Goal: Task Accomplishment & Management: Manage account settings

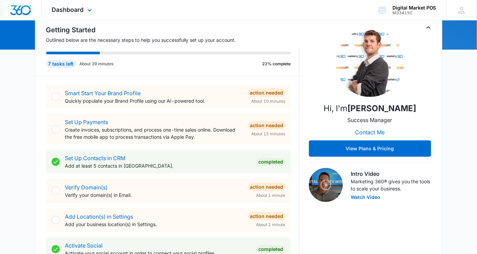
scroll to position [72, 0]
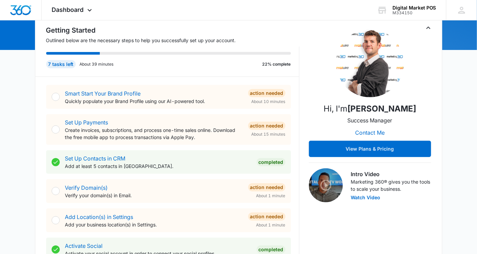
drag, startPoint x: 79, startPoint y: 117, endPoint x: 80, endPoint y: 113, distance: 4.4
click at [79, 118] on div "Set Up Payments Create invoices, subscriptions, and process one-time sales onli…" at bounding box center [154, 129] width 178 height 22
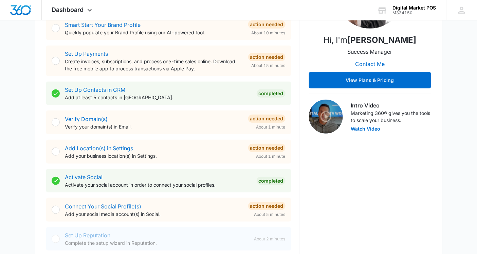
scroll to position [140, 0]
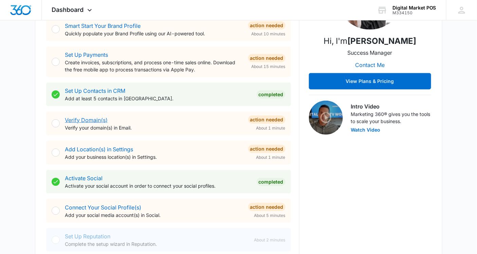
click at [77, 117] on link "Verify Domain(s)" at bounding box center [86, 119] width 43 height 7
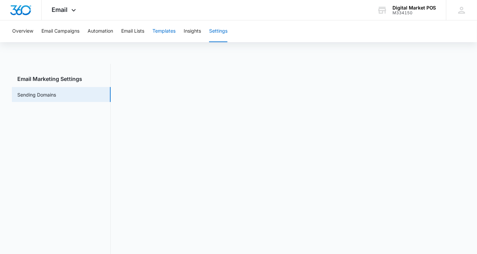
drag, startPoint x: 163, startPoint y: 31, endPoint x: 156, endPoint y: 30, distance: 6.8
drag, startPoint x: 156, startPoint y: 30, endPoint x: 91, endPoint y: 141, distance: 129.0
click at [91, 141] on nav "Email Marketing Settings Sending Domains" at bounding box center [61, 162] width 99 height 197
click at [97, 134] on nav "Email Marketing Settings Sending Domains" at bounding box center [61, 162] width 99 height 197
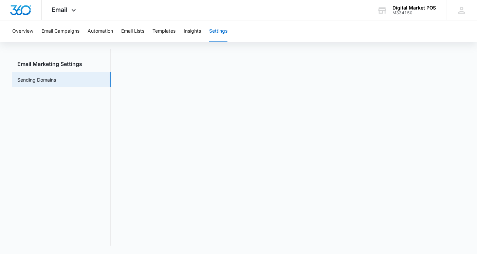
scroll to position [14, 0]
drag, startPoint x: 16, startPoint y: 33, endPoint x: 16, endPoint y: 10, distance: 22.4
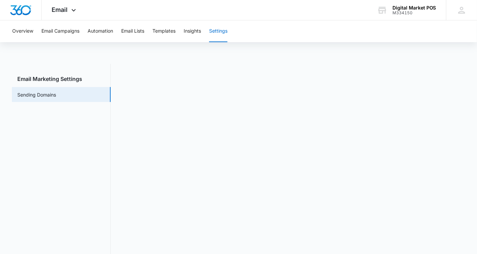
scroll to position [7, 0]
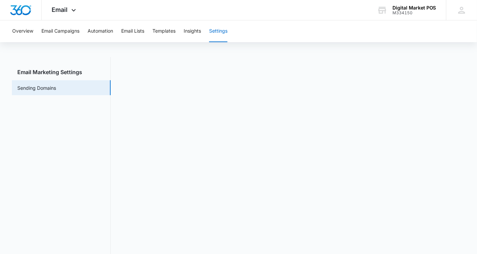
drag, startPoint x: 324, startPoint y: 59, endPoint x: 304, endPoint y: 45, distance: 24.2
click at [304, 45] on div "Overview Email Campaigns Automation Email Lists Templates Insights Settings Ema…" at bounding box center [238, 138] width 477 height 248
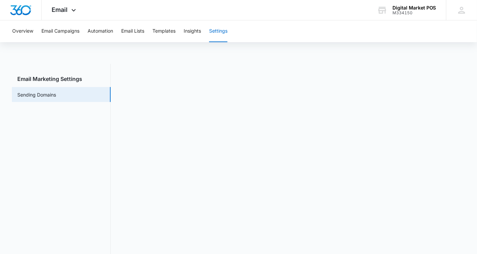
scroll to position [15, 0]
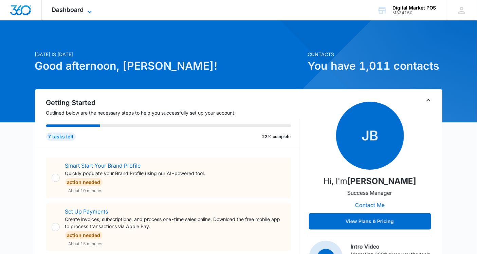
click at [67, 12] on span "Dashboard" at bounding box center [68, 9] width 32 height 7
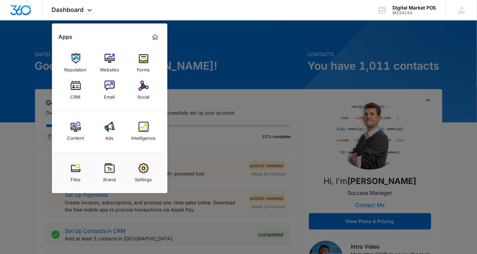
click at [18, 65] on div at bounding box center [238, 127] width 477 height 254
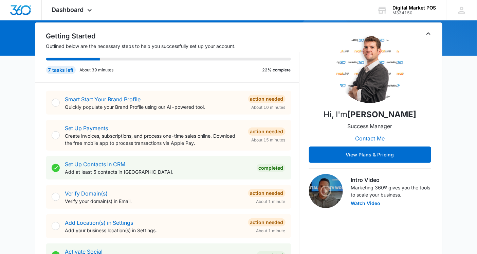
scroll to position [66, 0]
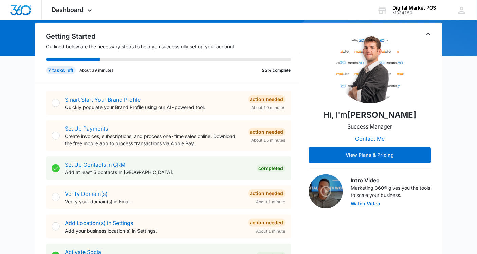
click at [86, 127] on link "Set Up Payments" at bounding box center [86, 128] width 43 height 7
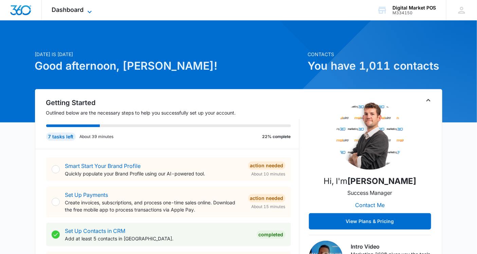
click at [59, 7] on span "Dashboard" at bounding box center [68, 9] width 32 height 7
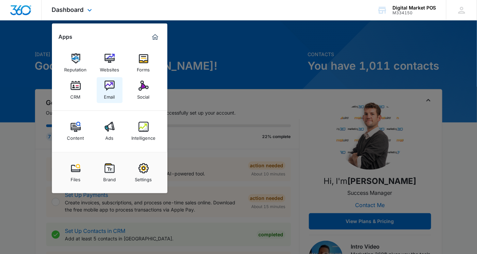
click at [104, 85] on link "Email" at bounding box center [110, 90] width 26 height 26
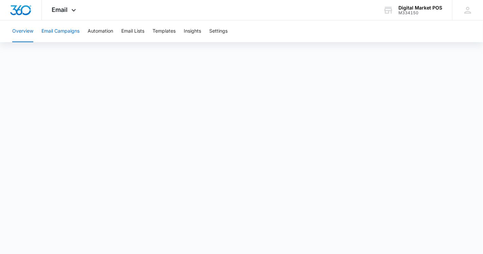
click at [63, 35] on button "Email Campaigns" at bounding box center [60, 31] width 38 height 22
click at [21, 35] on button "Overview" at bounding box center [22, 31] width 21 height 22
click at [163, 30] on button "Templates" at bounding box center [163, 31] width 23 height 22
click at [100, 30] on button "Automation" at bounding box center [100, 31] width 25 height 22
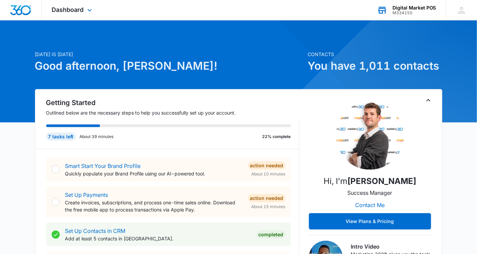
click at [408, 8] on div "Digital Market POS" at bounding box center [414, 7] width 44 height 5
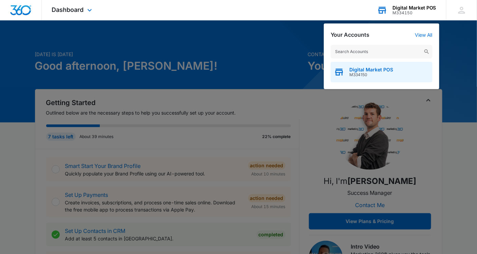
click at [372, 68] on span "Digital Market POS" at bounding box center [371, 69] width 44 height 5
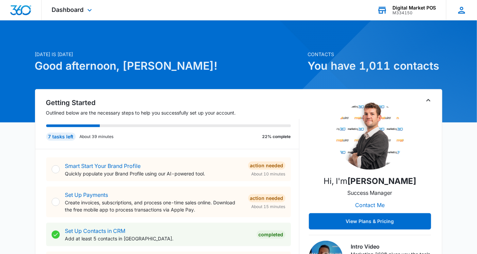
click at [462, 9] on icon at bounding box center [461, 10] width 7 height 7
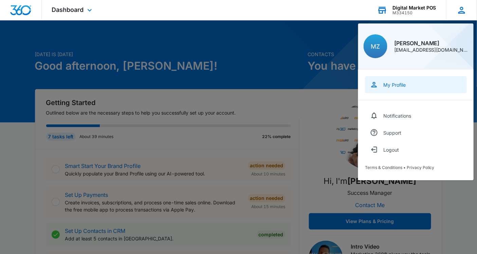
click at [382, 81] on link "My Profile" at bounding box center [416, 84] width 102 height 17
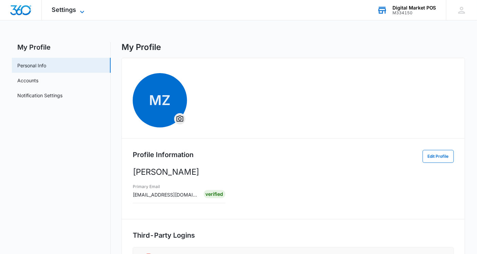
click at [58, 9] on span "Settings" at bounding box center [64, 9] width 24 height 7
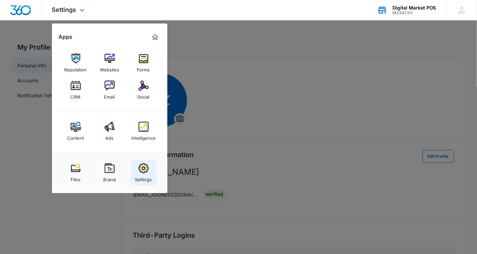
click at [141, 167] on img at bounding box center [144, 168] width 10 height 10
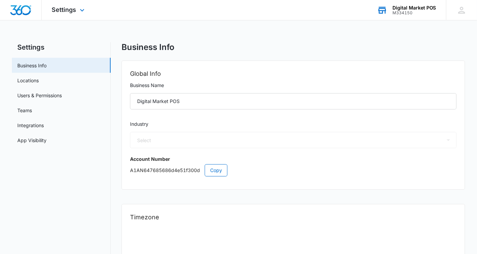
select select "52"
select select "US"
select select "America/Denver"
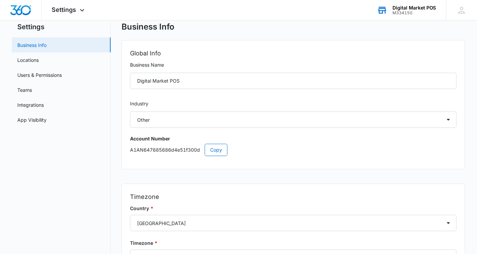
scroll to position [20, 0]
click at [27, 58] on link "Locations" at bounding box center [27, 60] width 21 height 7
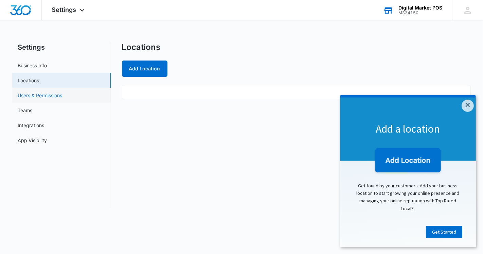
click at [30, 94] on link "Users & Permissions" at bounding box center [40, 95] width 44 height 7
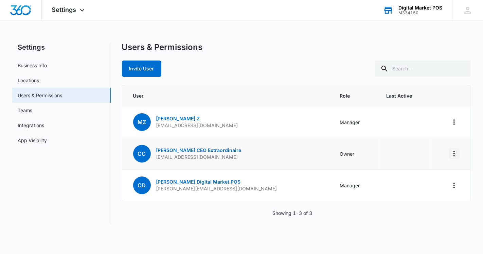
click at [455, 153] on icon "Actions" at bounding box center [454, 153] width 8 height 8
click at [393, 238] on body "Settings Apps Reputation Websites Forms CRM Email Social Content Ads Intelligen…" at bounding box center [241, 127] width 483 height 254
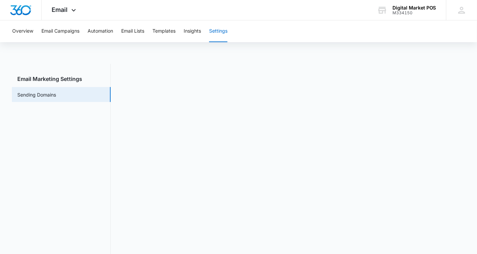
click at [102, 142] on nav "Email Marketing Settings Sending Domains" at bounding box center [61, 162] width 99 height 197
click at [25, 29] on button "Overview" at bounding box center [22, 31] width 21 height 22
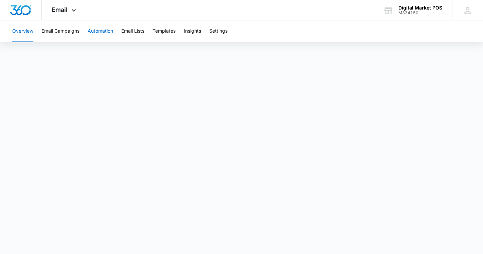
click at [96, 33] on button "Automation" at bounding box center [100, 31] width 25 height 22
click at [136, 33] on button "Email Lists" at bounding box center [132, 31] width 23 height 22
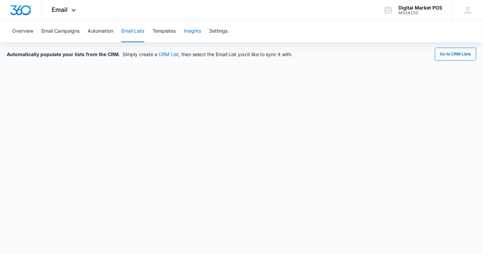
click at [194, 30] on button "Insights" at bounding box center [192, 31] width 17 height 22
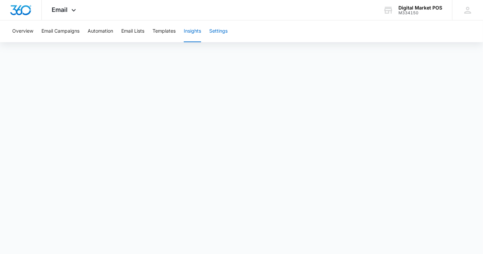
click at [221, 30] on button "Settings" at bounding box center [218, 31] width 18 height 22
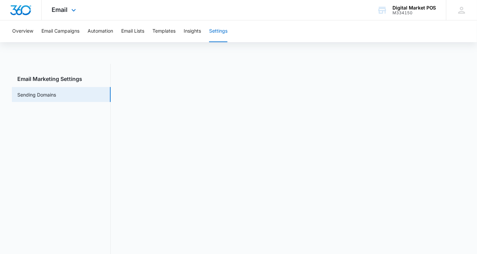
click at [24, 5] on img "Dashboard" at bounding box center [21, 10] width 22 height 10
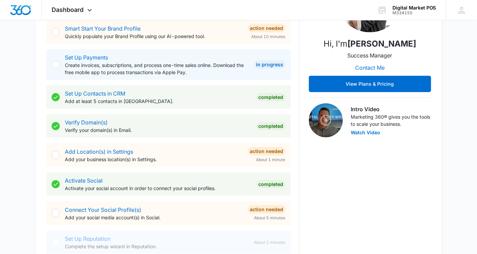
scroll to position [151, 0]
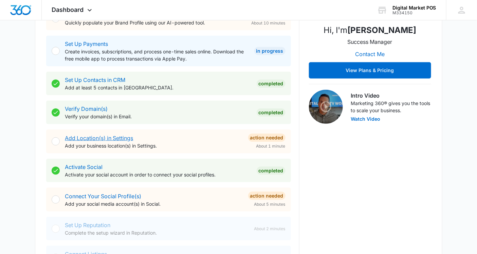
click at [84, 139] on link "Add Location(s) in Settings" at bounding box center [99, 137] width 68 height 7
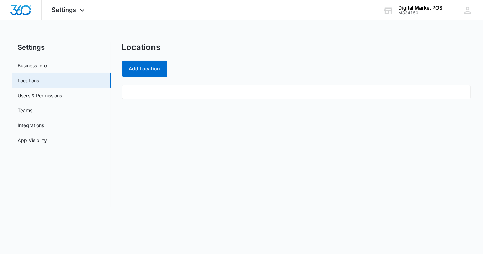
click at [127, 91] on ul at bounding box center [296, 92] width 349 height 14
click at [136, 66] on button "Add Location" at bounding box center [144, 68] width 45 height 16
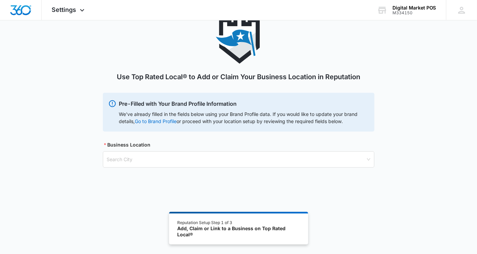
scroll to position [37, 0]
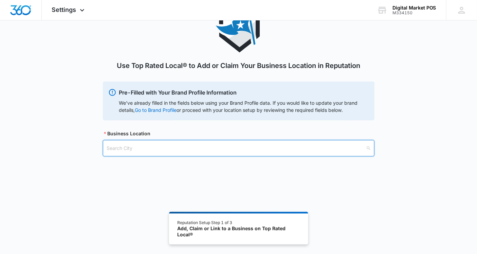
click at [135, 145] on input "search" at bounding box center [236, 148] width 259 height 16
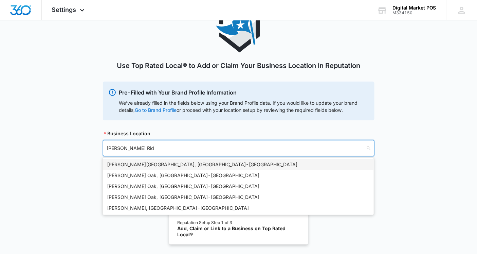
type input "Burr Ridg"
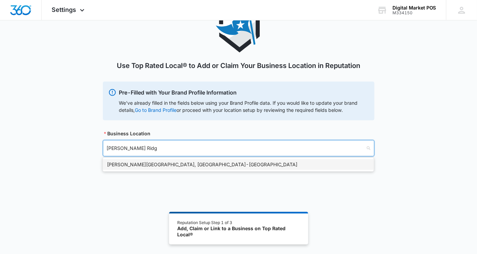
click at [118, 168] on div "Burr Ridge, IL - USA" at bounding box center [238, 164] width 263 height 7
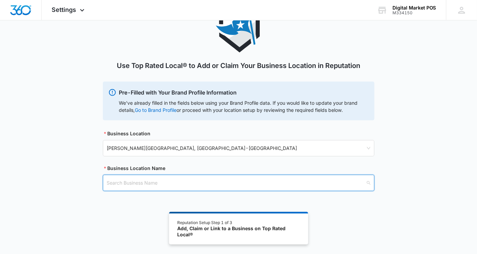
click at [126, 182] on input "search" at bounding box center [236, 183] width 259 height 16
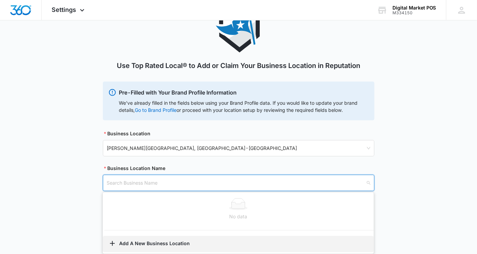
click at [146, 240] on button "Add A New Business Location" at bounding box center [238, 244] width 271 height 16
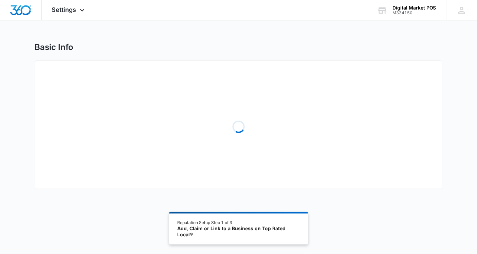
select select "Illinois"
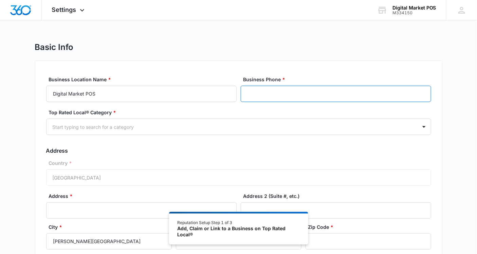
click at [272, 93] on input "Business Phone *" at bounding box center [336, 94] width 190 height 16
type input "(888) 441-4116"
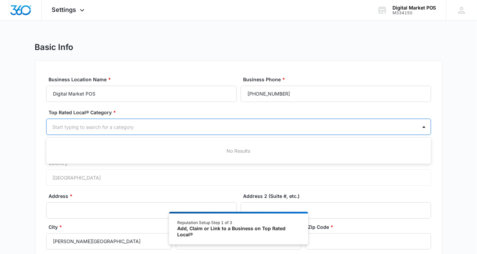
click at [169, 131] on div "Start typing to search for a category" at bounding box center [232, 126] width 371 height 15
type input "P"
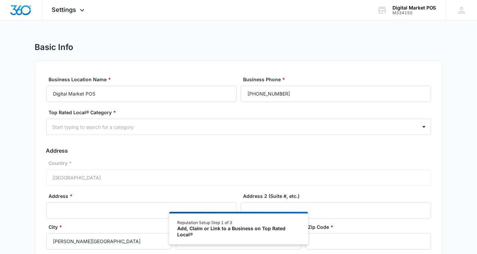
click at [116, 112] on label "Top Rated Local® Category *" at bounding box center [241, 112] width 385 height 7
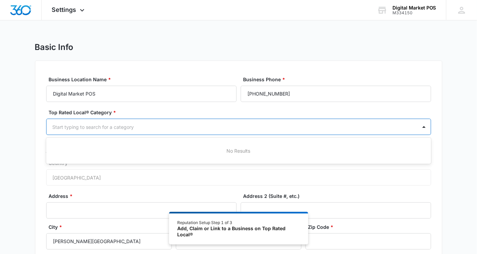
click at [117, 129] on div at bounding box center [231, 127] width 356 height 8
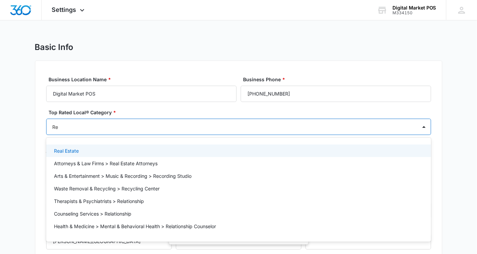
type input "R"
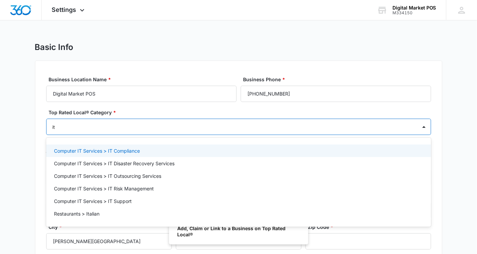
type input "i"
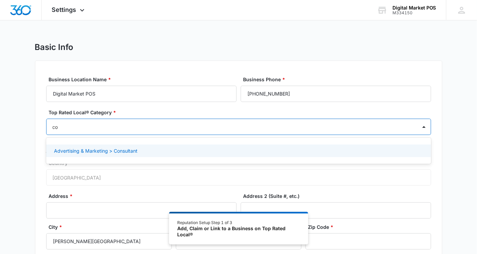
type input "c"
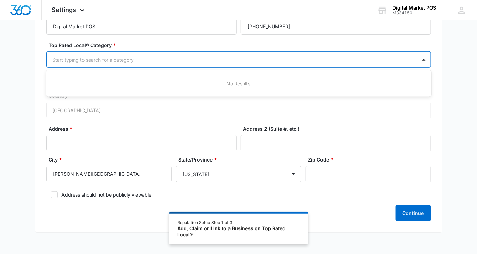
scroll to position [69, 0]
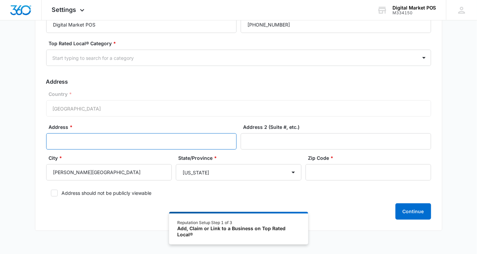
click at [95, 140] on input "Address *" at bounding box center [141, 141] width 190 height 16
type input "1"
type input "241 S Frontage Rd"
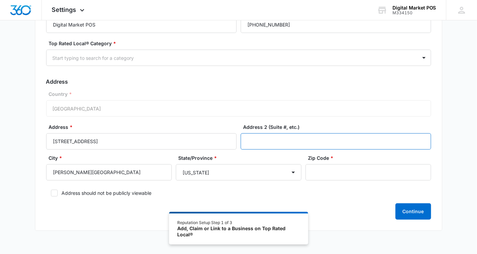
click at [259, 141] on input "Address 2 (Suite #, etc.)" at bounding box center [336, 141] width 190 height 16
type input "41"
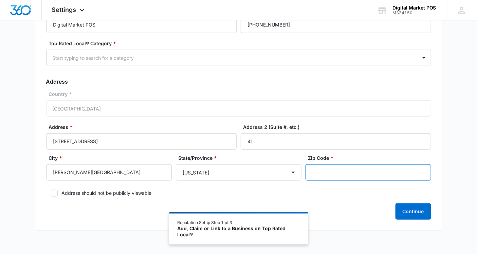
click at [313, 168] on input "Zip Code *" at bounding box center [369, 172] width 126 height 16
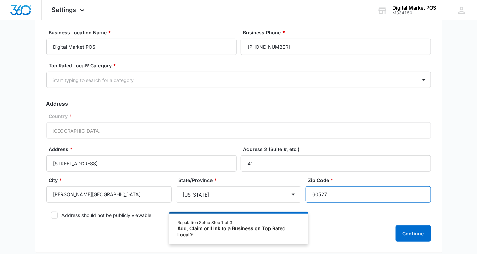
scroll to position [0, 0]
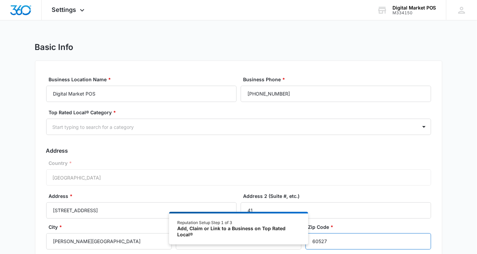
type input "60527"
click at [87, 175] on div "Country * United States of America" at bounding box center [238, 172] width 385 height 26
click at [92, 177] on div "Country * United States of America" at bounding box center [238, 172] width 385 height 26
click at [136, 123] on div at bounding box center [231, 127] width 356 height 8
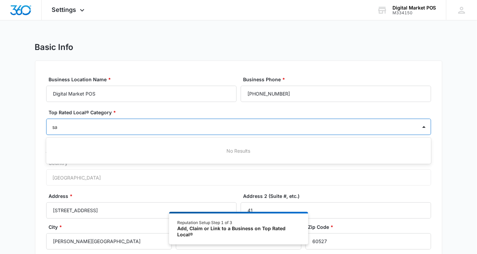
type input "s"
click at [26, 94] on div "Basic Info Business Location Name * Digital Market POS Business Phone * (888) 4…" at bounding box center [238, 175] width 477 height 266
click at [78, 128] on div at bounding box center [231, 127] width 356 height 8
type input "it"
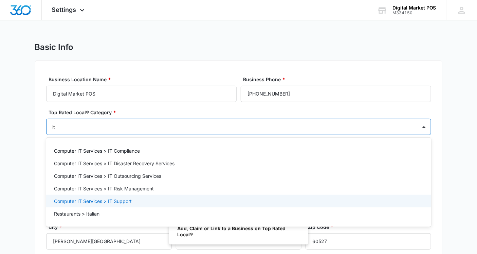
click at [120, 198] on p "Computer IT Services > IT Support" at bounding box center [93, 200] width 78 height 7
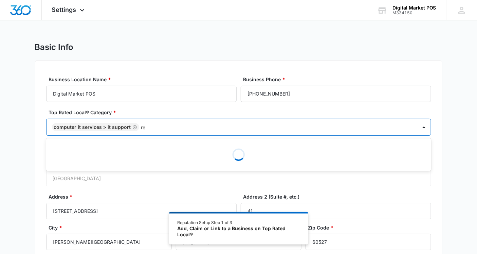
type input "r"
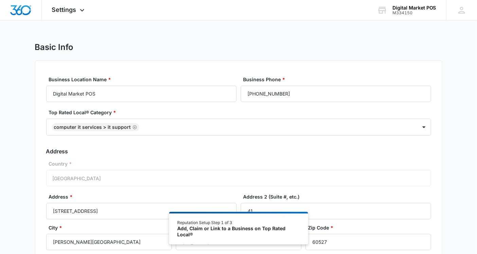
click at [0, 130] on div "Basic Info Business Location Name * Digital Market POS Business Phone * (888) 4…" at bounding box center [238, 175] width 477 height 266
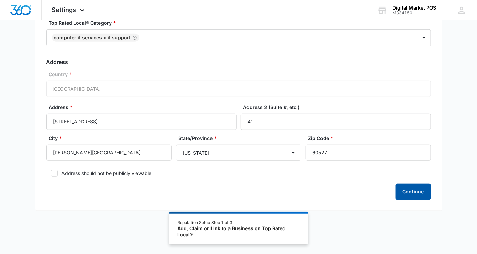
click at [424, 193] on button "Continue" at bounding box center [414, 191] width 36 height 16
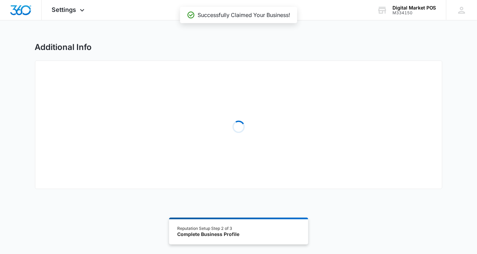
select select "2013"
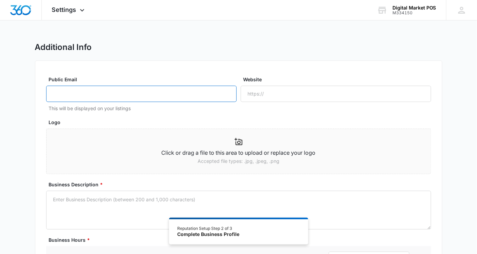
click at [195, 93] on input "Public Email" at bounding box center [141, 94] width 190 height 16
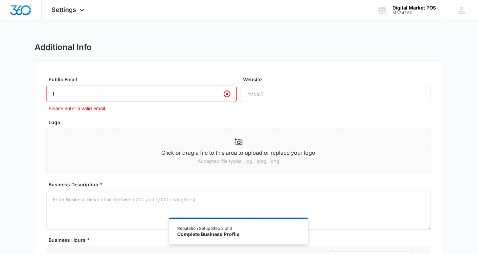
type input "l"
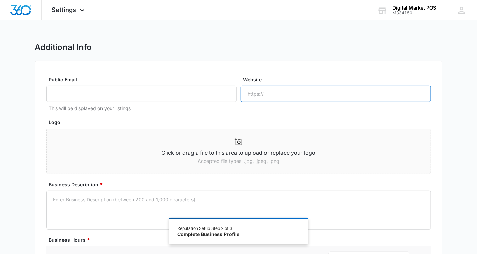
click at [283, 88] on input "Website" at bounding box center [336, 94] width 190 height 16
paste input "https://digitalmarketpos.com/"
type input "https://digitalmarketpos.com/"
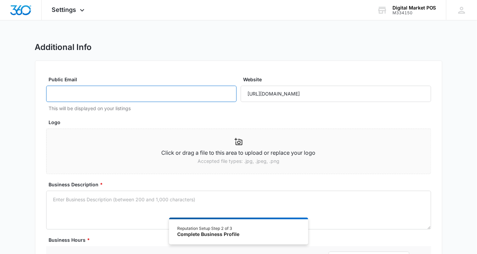
click at [85, 95] on input "Public Email" at bounding box center [141, 94] width 190 height 16
type input "info@digitalmarketpos.com"
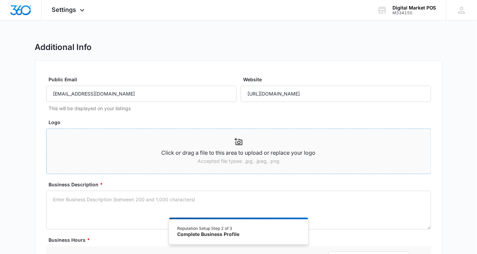
drag, startPoint x: 240, startPoint y: 146, endPoint x: 223, endPoint y: 146, distance: 16.3
click at [223, 146] on div "Click or drag a file to this area to upload or replace your logo Accepted file …" at bounding box center [239, 151] width 384 height 34
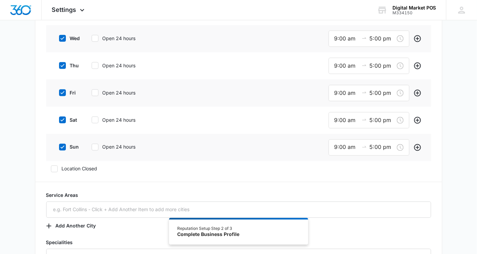
scroll to position [301, 0]
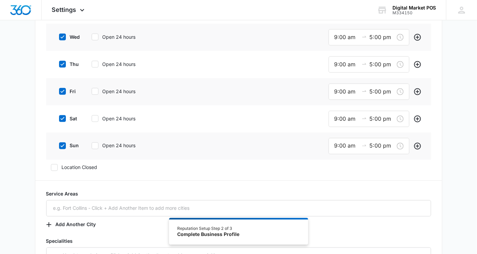
click at [63, 117] on icon at bounding box center [62, 118] width 4 height 3
click at [59, 117] on input "sat" at bounding box center [56, 118] width 5 height 5
checkbox input "false"
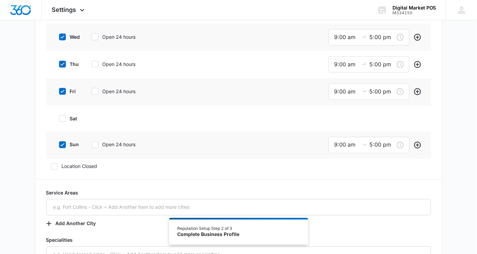
click at [61, 142] on icon at bounding box center [62, 145] width 6 height 6
click at [59, 142] on input "sun" at bounding box center [56, 144] width 5 height 5
checkbox input "false"
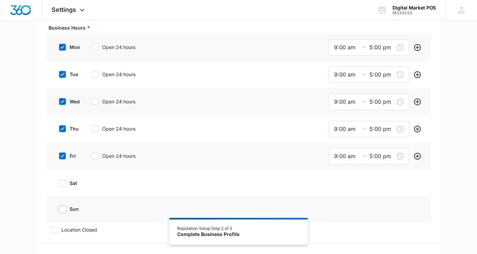
scroll to position [113, 0]
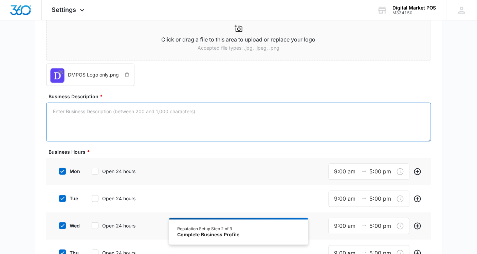
click at [182, 127] on textarea "Business Description *" at bounding box center [238, 122] width 385 height 39
click at [134, 116] on textarea "Business Description *" at bounding box center [238, 122] width 385 height 39
paste textarea ""At Digital Market POS, we are more than just a software provider – we are your…"
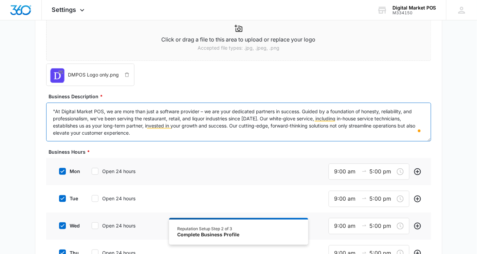
click at [55, 110] on textarea ""At Digital Market POS, we are more than just a software provider – we are your…" at bounding box center [238, 122] width 385 height 39
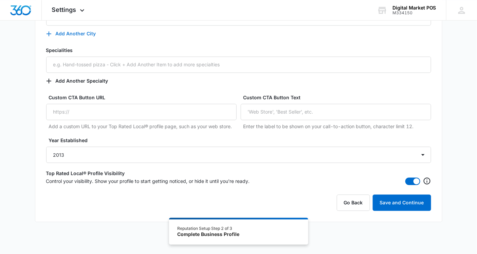
scroll to position [495, 0]
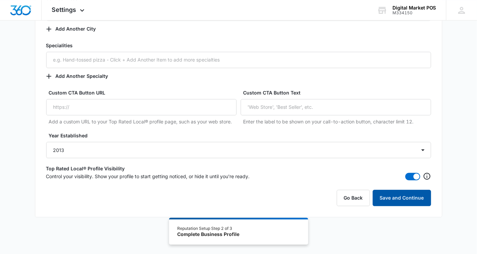
type textarea "At Digital Market POS, we are more than just a software provider – we are your …"
click at [402, 196] on button "Save and Continue" at bounding box center [402, 197] width 58 height 16
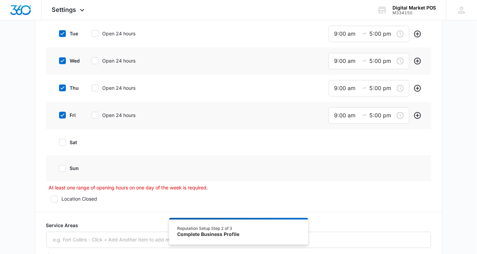
scroll to position [279, 0]
click at [54, 198] on icon at bounding box center [54, 197] width 4 height 3
click at [51, 198] on input "Location Closed" at bounding box center [48, 198] width 5 height 5
checkbox input "false"
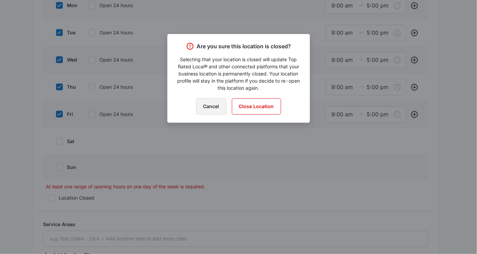
click at [217, 106] on button "Cancel" at bounding box center [211, 106] width 30 height 16
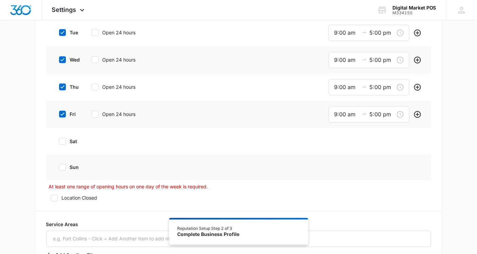
click at [66, 143] on div at bounding box center [62, 141] width 7 height 7
click at [59, 143] on input "sat" at bounding box center [56, 141] width 5 height 5
checkbox input "true"
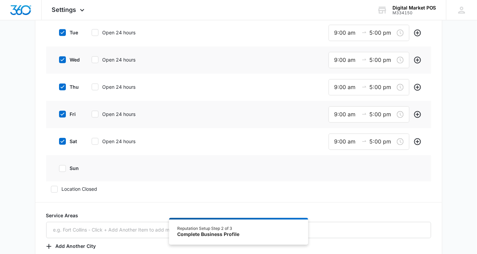
click at [72, 169] on label "sun" at bounding box center [67, 168] width 27 height 7
click at [59, 169] on input "sun" at bounding box center [56, 168] width 5 height 5
checkbox input "true"
click at [340, 140] on input "9:00 am" at bounding box center [346, 141] width 24 height 8
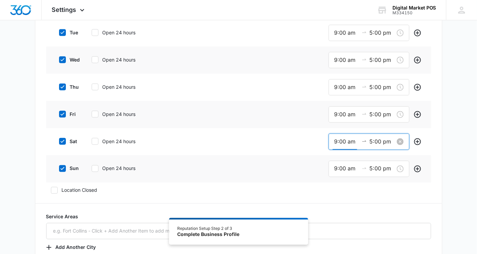
scroll to position [86, 0]
click at [234, 162] on div "sun Open 24 hours 9:00 am 5:00 pm" at bounding box center [238, 168] width 385 height 27
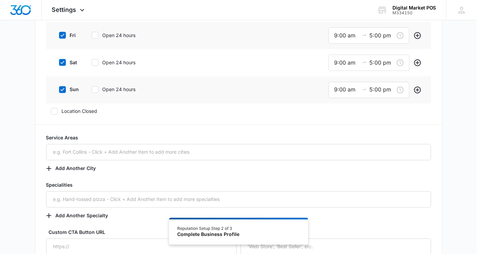
scroll to position [316, 0]
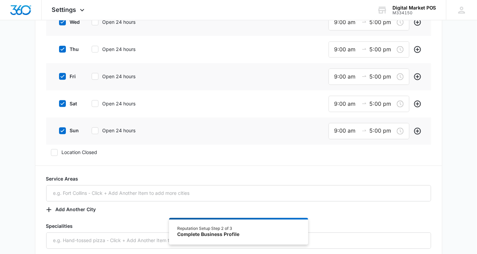
click at [60, 103] on icon at bounding box center [62, 103] width 6 height 6
click at [59, 103] on input "sat" at bounding box center [56, 103] width 5 height 5
checkbox input "false"
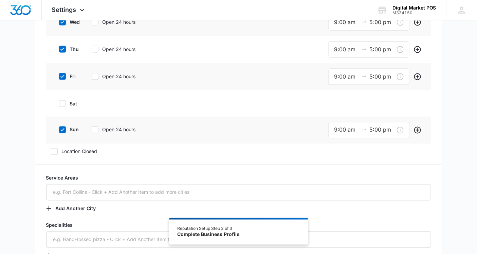
click at [62, 128] on icon at bounding box center [62, 130] width 6 height 6
click at [59, 128] on input "sun" at bounding box center [56, 129] width 5 height 5
checkbox input "false"
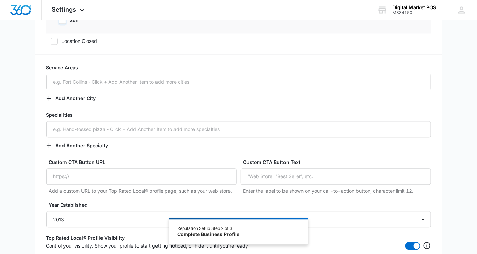
scroll to position [495, 0]
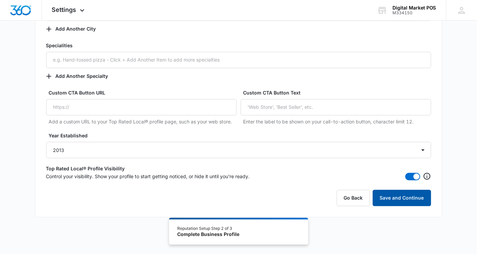
drag, startPoint x: 428, startPoint y: 201, endPoint x: 425, endPoint y: 201, distance: 3.8
click at [426, 201] on button "Save and Continue" at bounding box center [402, 197] width 58 height 16
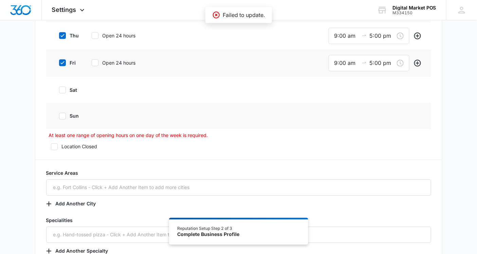
scroll to position [316, 0]
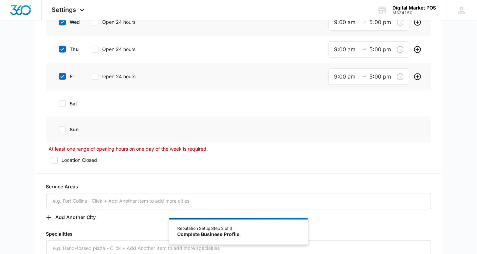
click at [61, 102] on icon at bounding box center [62, 103] width 6 height 6
click at [59, 102] on input "sat" at bounding box center [56, 103] width 5 height 5
checkbox input "true"
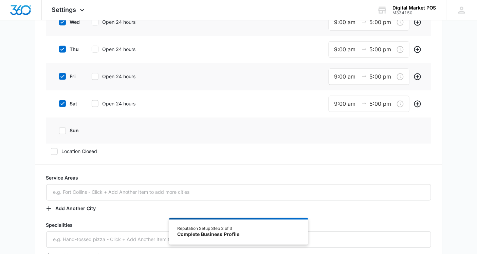
click at [62, 131] on icon at bounding box center [62, 131] width 6 height 6
click at [59, 131] on input "sun" at bounding box center [56, 130] width 5 height 5
checkbox input "true"
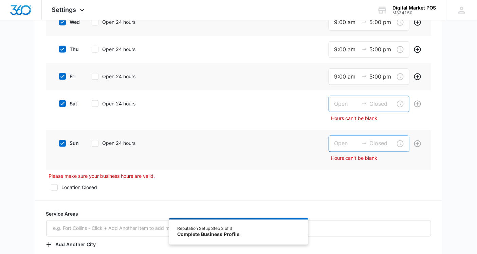
click at [347, 106] on input at bounding box center [346, 103] width 24 height 8
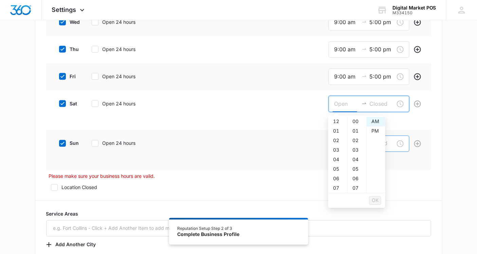
click at [120, 110] on div "sat Open 24 hours" at bounding box center [105, 103] width 103 height 15
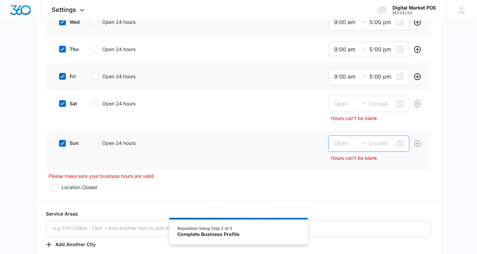
click at [101, 103] on label "Open 24 hours" at bounding box center [119, 103] width 65 height 7
click at [92, 103] on input "Open 24 hours" at bounding box center [89, 103] width 5 height 5
checkbox input "true"
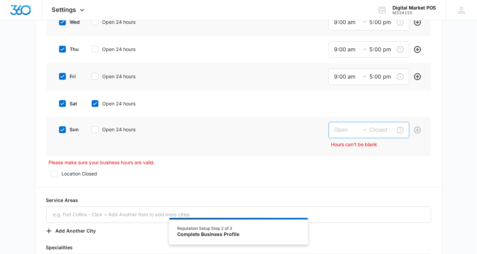
click at [97, 128] on icon at bounding box center [95, 130] width 6 height 6
click at [92, 128] on input "Open 24 hours" at bounding box center [89, 129] width 5 height 5
checkbox input "true"
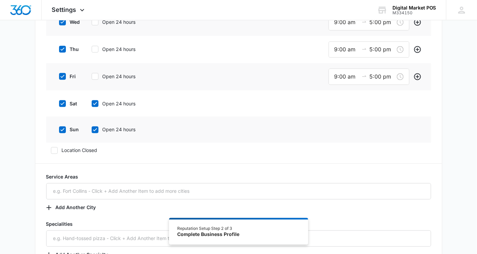
click at [63, 127] on icon at bounding box center [62, 130] width 6 height 6
click at [59, 127] on input "sun" at bounding box center [56, 129] width 5 height 5
checkbox input "false"
click at [62, 107] on div "sat Open 24 hours" at bounding box center [105, 103] width 103 height 15
click at [62, 101] on icon at bounding box center [62, 103] width 6 height 6
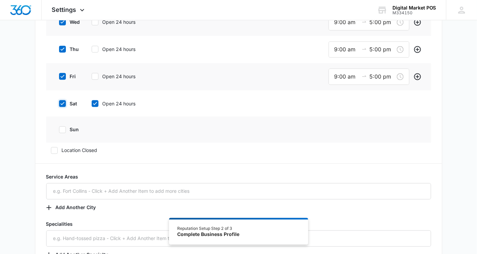
click at [59, 101] on input "sat" at bounding box center [56, 103] width 5 height 5
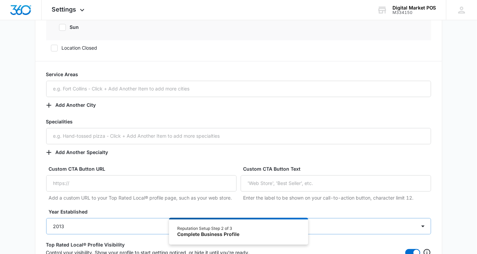
scroll to position [495, 0]
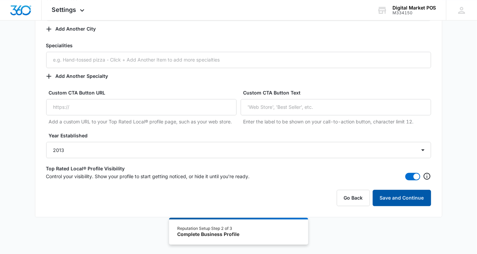
click at [402, 194] on button "Save and Continue" at bounding box center [402, 197] width 58 height 16
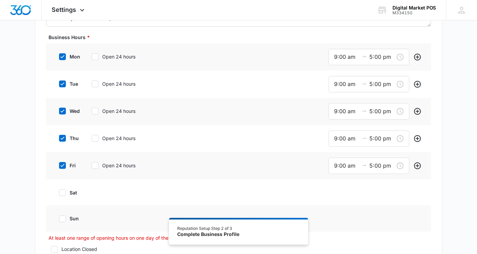
scroll to position [241, 0]
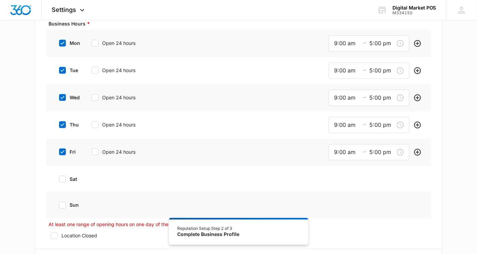
click at [71, 180] on label "sat" at bounding box center [67, 178] width 27 height 7
click at [59, 180] on input "sat" at bounding box center [56, 179] width 5 height 5
checkbox input "true"
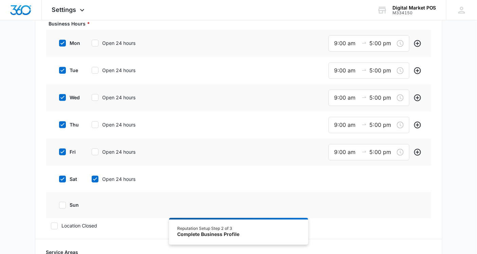
click at [66, 205] on label "sun" at bounding box center [67, 204] width 27 height 7
click at [59, 205] on input "sun" at bounding box center [56, 205] width 5 height 5
checkbox input "true"
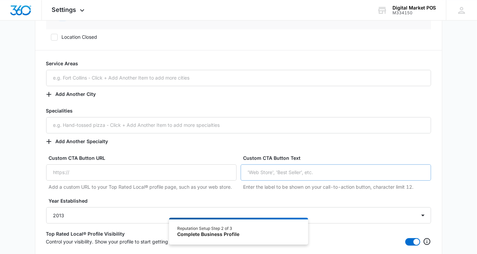
scroll to position [279, 0]
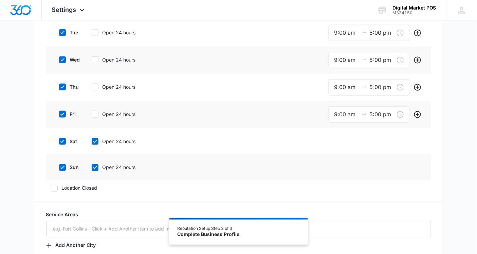
click at [84, 136] on div "sat Open 24 hours" at bounding box center [105, 140] width 103 height 15
click at [96, 138] on div at bounding box center [95, 141] width 7 height 7
click at [92, 139] on input "Open 24 hours" at bounding box center [89, 141] width 5 height 5
checkbox input "false"
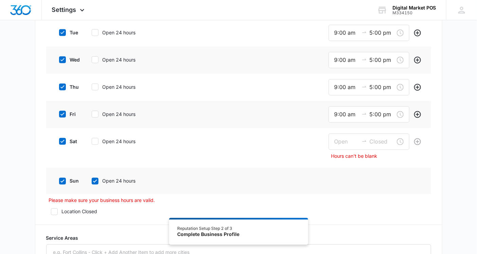
click at [96, 185] on div "sun Open 24 hours" at bounding box center [105, 180] width 103 height 15
click at [106, 182] on label "Open 24 hours" at bounding box center [119, 180] width 65 height 7
click at [92, 182] on input "Open 24 hours" at bounding box center [89, 181] width 5 height 5
checkbox input "false"
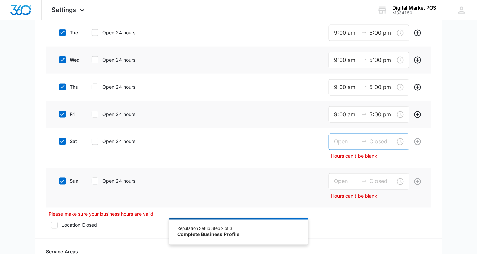
click at [338, 145] on input at bounding box center [346, 141] width 24 height 8
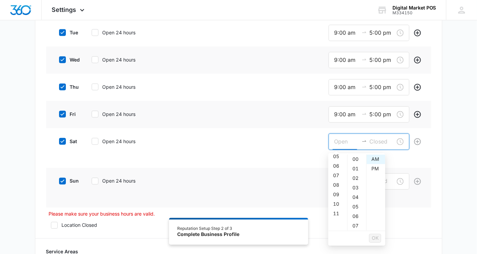
scroll to position [38, 0]
click at [334, 198] on div "08" at bounding box center [337, 198] width 19 height 10
type input "8:00 am"
click at [380, 143] on input at bounding box center [382, 141] width 24 height 8
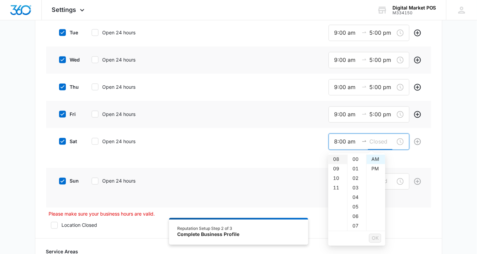
click at [338, 159] on div "08" at bounding box center [337, 159] width 19 height 10
click at [357, 167] on div "01" at bounding box center [357, 169] width 19 height 10
type input "8:01 am"
click at [378, 238] on span "OK" at bounding box center [375, 237] width 7 height 7
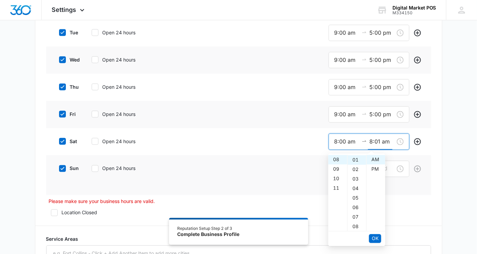
drag, startPoint x: 391, startPoint y: 142, endPoint x: 300, endPoint y: 144, distance: 90.3
click at [300, 144] on div "sat Open 24 hours 8:00 am 8:01 am" at bounding box center [238, 141] width 385 height 27
click at [290, 154] on div "sat Open 24 hours 8:00 am 8:01 am" at bounding box center [238, 141] width 385 height 27
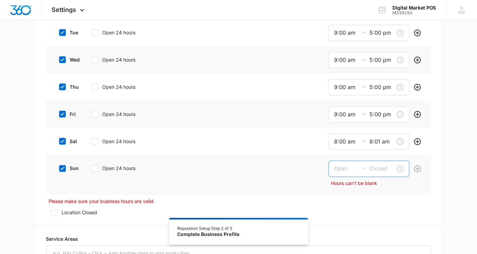
drag, startPoint x: 331, startPoint y: 170, endPoint x: 334, endPoint y: 169, distance: 3.9
click at [334, 169] on div at bounding box center [369, 169] width 81 height 16
click at [335, 222] on div "08" at bounding box center [337, 225] width 19 height 10
type input "8:00 am"
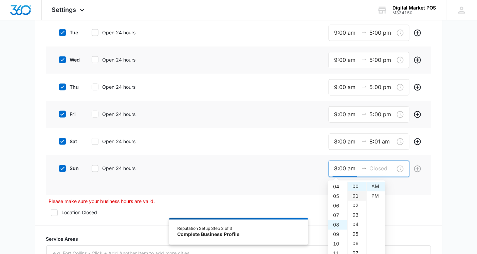
scroll to position [76, 0]
click at [370, 186] on div "AM" at bounding box center [376, 187] width 19 height 10
click at [382, 168] on input at bounding box center [382, 168] width 24 height 8
click at [338, 186] on div "08" at bounding box center [337, 187] width 19 height 10
click at [355, 196] on div "01" at bounding box center [357, 196] width 19 height 10
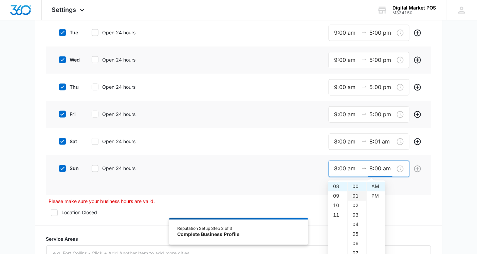
type input "8:01 am"
click at [422, 201] on p "Please make sure your business hours are valid." at bounding box center [240, 201] width 382 height 7
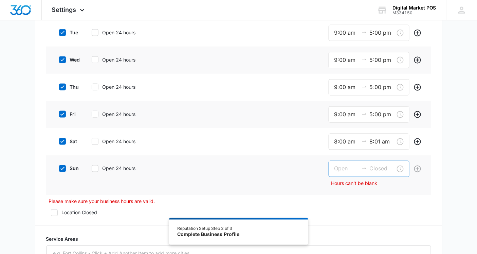
click at [341, 168] on input at bounding box center [346, 168] width 24 height 8
click at [334, 189] on div "08" at bounding box center [337, 187] width 19 height 10
type input "8:00 am"
click at [355, 187] on div "00" at bounding box center [357, 187] width 19 height 10
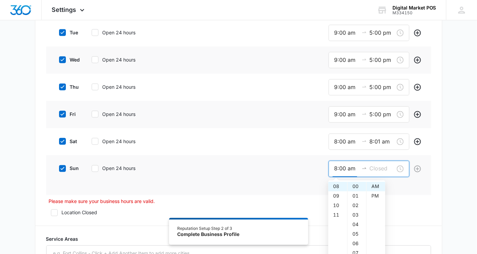
click at [382, 169] on input at bounding box center [382, 168] width 24 height 8
click at [335, 187] on div "08" at bounding box center [337, 187] width 19 height 10
click at [351, 196] on div "01" at bounding box center [357, 196] width 19 height 10
type input "8:01 am"
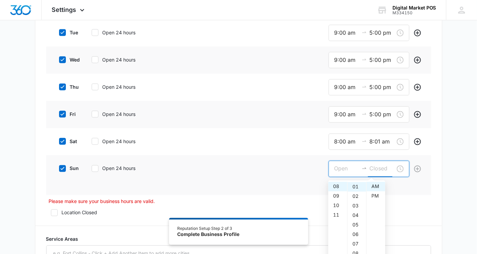
click at [272, 146] on div "sat Open 24 hours 8:00 am 8:01 am" at bounding box center [238, 141] width 385 height 27
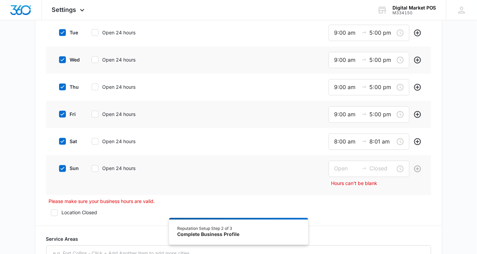
click at [337, 160] on div "sun Open 24 hours Hours can't be blank" at bounding box center [238, 175] width 385 height 40
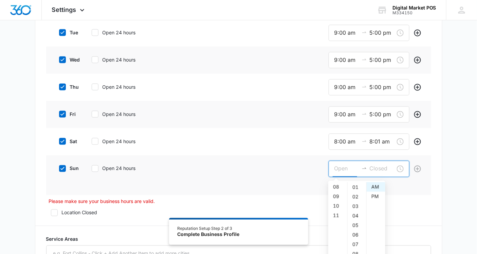
click at [342, 168] on input at bounding box center [346, 168] width 24 height 8
click at [337, 187] on div "08" at bounding box center [337, 187] width 19 height 10
type input "8:00 am"
click at [354, 185] on div "00" at bounding box center [357, 187] width 19 height 10
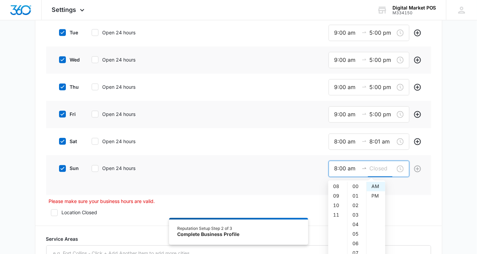
click at [389, 167] on input at bounding box center [382, 168] width 24 height 8
click at [333, 185] on div "08" at bounding box center [337, 187] width 19 height 10
click at [353, 198] on div "01" at bounding box center [357, 196] width 19 height 10
type input "8:01 am"
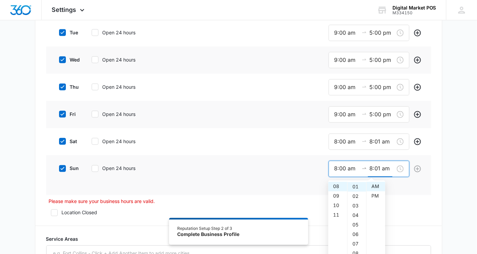
click at [385, 168] on input "8:01 am" at bounding box center [382, 168] width 24 height 8
click at [375, 188] on div "AM" at bounding box center [376, 187] width 19 height 10
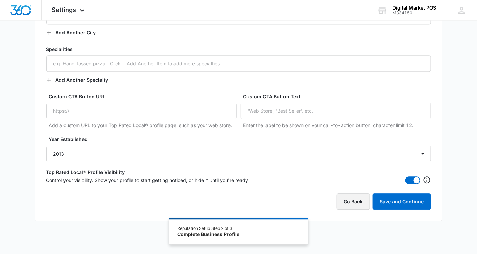
scroll to position [497, 0]
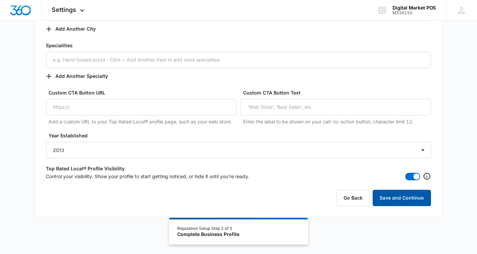
click at [406, 197] on button "Save and Continue" at bounding box center [402, 197] width 58 height 16
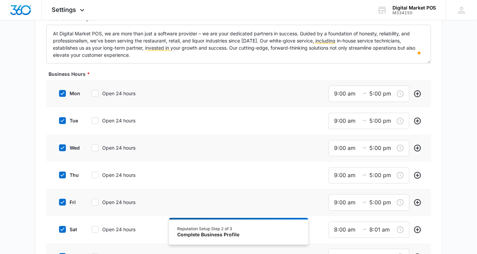
scroll to position [82, 0]
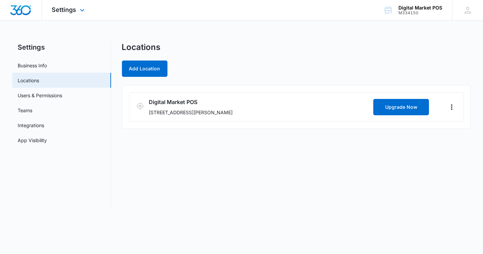
click at [22, 9] on img "Dashboard" at bounding box center [21, 10] width 22 height 10
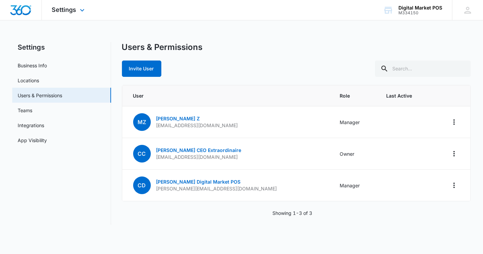
click at [22, 14] on img "Dashboard" at bounding box center [21, 10] width 22 height 10
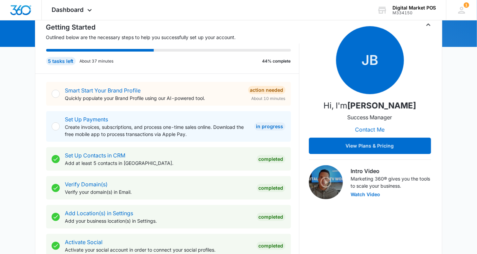
scroll to position [38, 0]
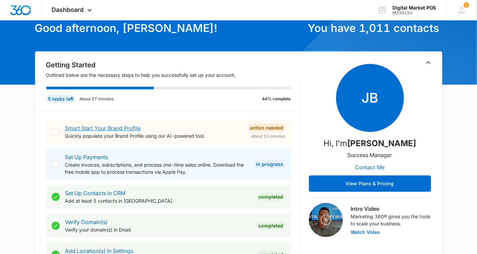
click at [99, 125] on link "Smart Start Your Brand Profile" at bounding box center [103, 128] width 76 height 7
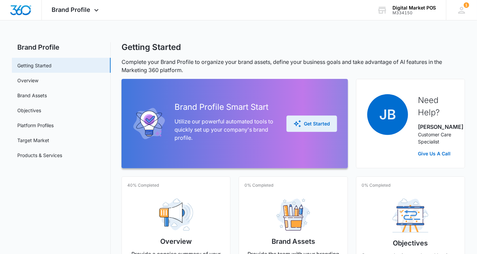
click at [313, 122] on button "Get Started" at bounding box center [312, 123] width 51 height 16
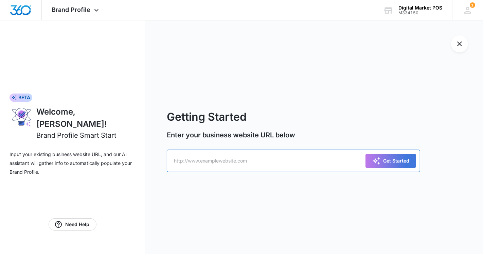
click at [274, 161] on input "text" at bounding box center [294, 160] width 254 height 22
paste input ""At Digital Market POS, we are more than just a software provider – we are your…"
type input ""At Digital Market POS, we are more than just a software provider – we are your…"
paste input "https://digitalmarketpos.com/"
type input "https://digitalmarketpos.com/"
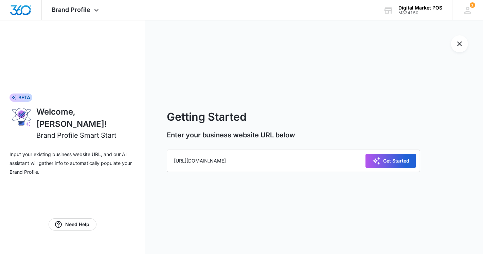
click at [382, 158] on div "Get Started" at bounding box center [390, 161] width 37 height 8
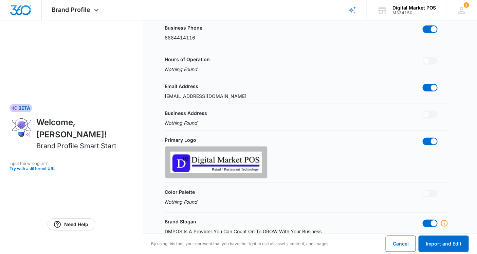
scroll to position [113, 0]
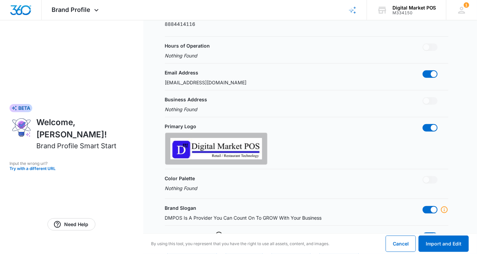
click at [212, 153] on img at bounding box center [216, 148] width 92 height 21
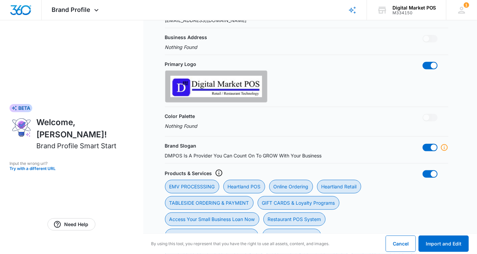
scroll to position [188, 0]
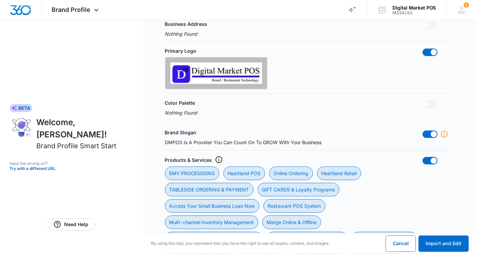
click at [186, 112] on p "Nothing Found" at bounding box center [181, 112] width 33 height 7
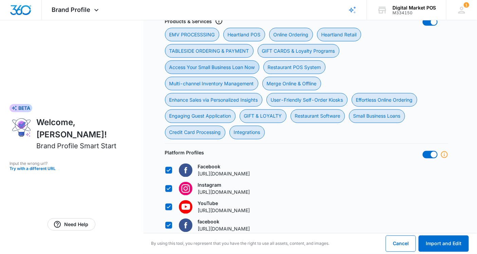
scroll to position [301, 0]
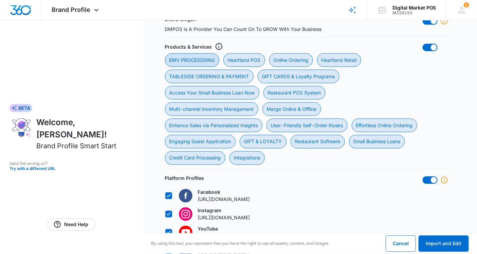
click at [189, 60] on div "EMV PROCESSSING" at bounding box center [192, 60] width 54 height 14
click at [165, 53] on PROCESSSING "EMV PROCESSSING" at bounding box center [165, 53] width 0 height 0
click at [189, 60] on div "EMV PROCESSSING" at bounding box center [192, 60] width 54 height 14
click at [165, 53] on PROCESSSING "EMV PROCESSSING" at bounding box center [165, 53] width 0 height 0
checkbox PROCESSSING "true"
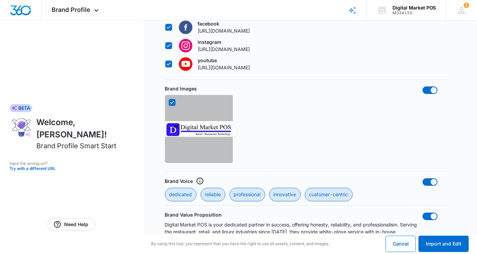
scroll to position [528, 0]
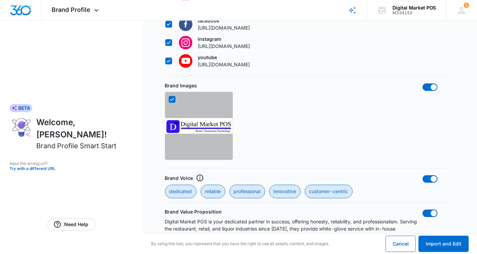
click at [171, 100] on icon at bounding box center [172, 99] width 6 height 6
click at [169, 99] on input "checkbox" at bounding box center [168, 99] width 0 height 0
click at [338, 128] on div "Brand Images" at bounding box center [307, 123] width 284 height 82
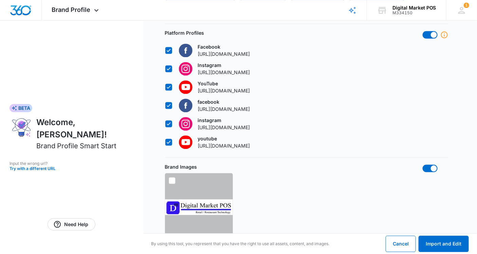
scroll to position [435, 0]
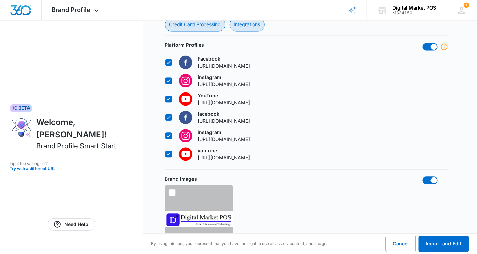
click at [176, 194] on label at bounding box center [202, 192] width 68 height 7
click at [169, 193] on input "checkbox" at bounding box center [168, 192] width 0 height 0
checkbox input "true"
click at [449, 243] on button "Import and Edit" at bounding box center [444, 243] width 50 height 16
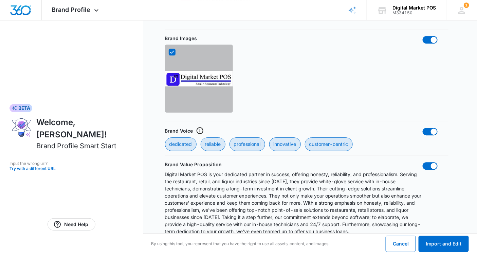
scroll to position [586, 0]
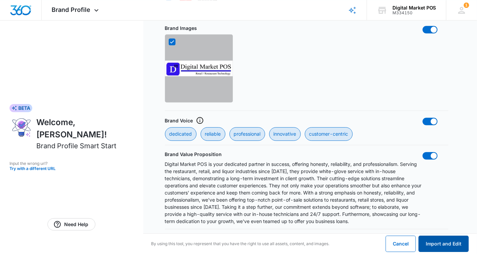
click at [429, 240] on button "Import and Edit" at bounding box center [444, 243] width 50 height 16
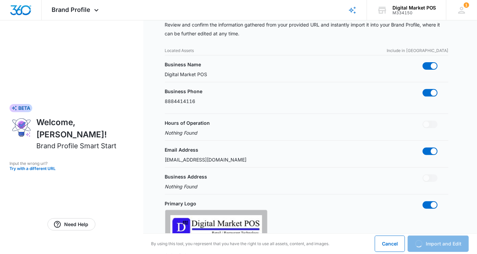
scroll to position [0, 0]
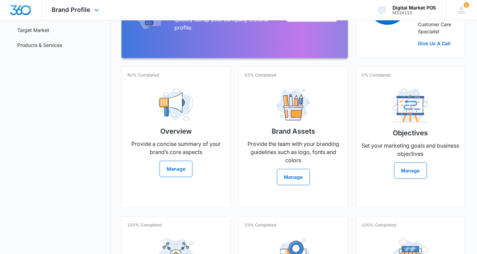
scroll to position [4, 0]
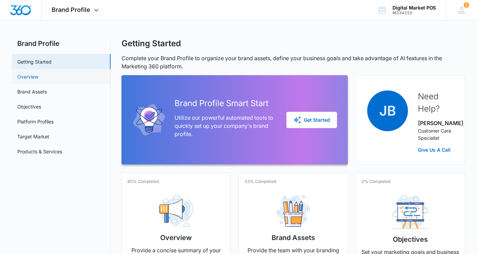
click at [21, 73] on link "Overview" at bounding box center [27, 76] width 21 height 7
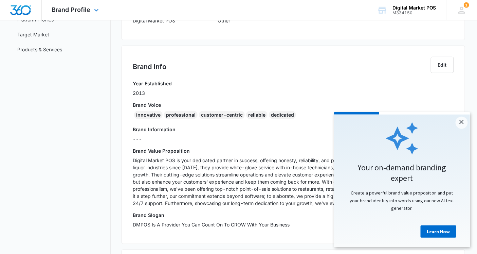
scroll to position [113, 0]
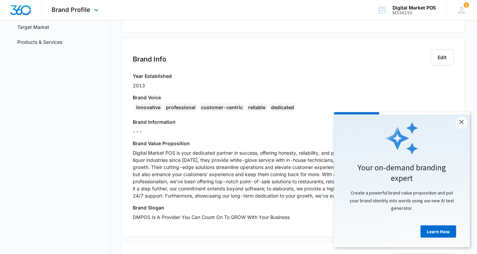
click at [149, 129] on p "---" at bounding box center [293, 131] width 321 height 7
click at [462, 124] on link "×" at bounding box center [461, 122] width 12 height 12
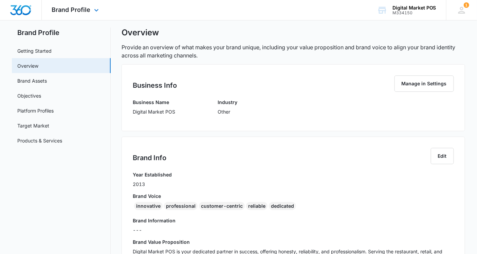
scroll to position [13, 0]
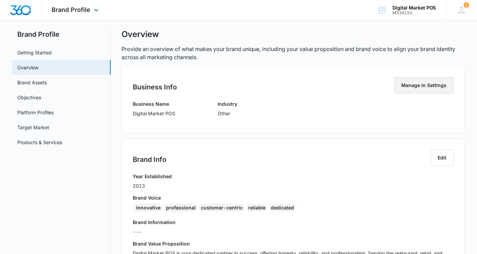
click at [426, 90] on button "Manage in Settings" at bounding box center [424, 85] width 59 height 16
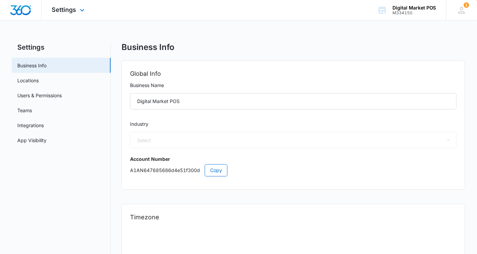
select select "52"
select select "US"
select select "America/Denver"
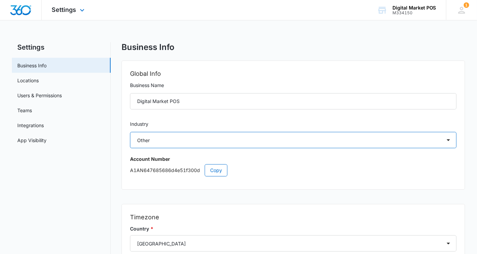
click at [155, 143] on select "Select Accounting / CPA Assisted Living Attorney / Law Firm Auto Repair Carpet …" at bounding box center [293, 140] width 327 height 16
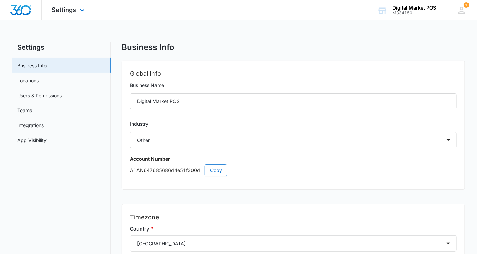
click at [90, 155] on nav "Settings Business Info Locations Users & Permissions Teams Integrations App Vis…" at bounding box center [61, 192] width 99 height 301
click at [468, 11] on div "1 MZ Marko Z markoz@digitalmarketpos.com My Profile 1 Notifications Support Log…" at bounding box center [461, 10] width 31 height 20
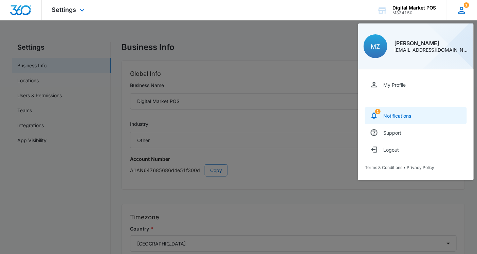
click at [391, 113] on div "Notifications" at bounding box center [397, 116] width 28 height 6
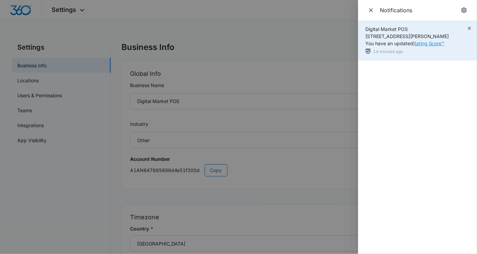
click at [420, 43] on link "Rating Score™" at bounding box center [429, 43] width 32 height 6
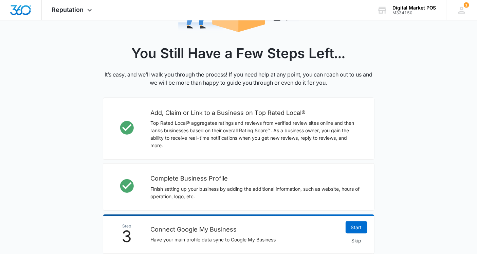
scroll to position [224, 0]
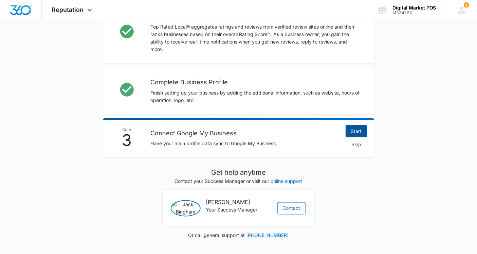
click at [355, 131] on link "Start" at bounding box center [357, 131] width 22 height 12
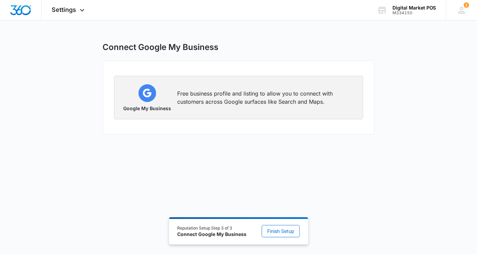
click at [193, 97] on p "Free business profile and listing to allow you to connect with customers across…" at bounding box center [266, 97] width 177 height 16
